Goal: Task Accomplishment & Management: Manage account settings

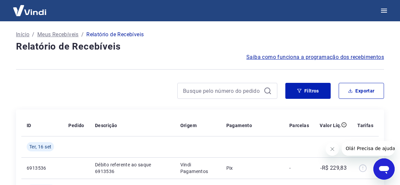
click at [65, 32] on p "Meus Recebíveis" at bounding box center [57, 35] width 41 height 8
